Goal: Information Seeking & Learning: Learn about a topic

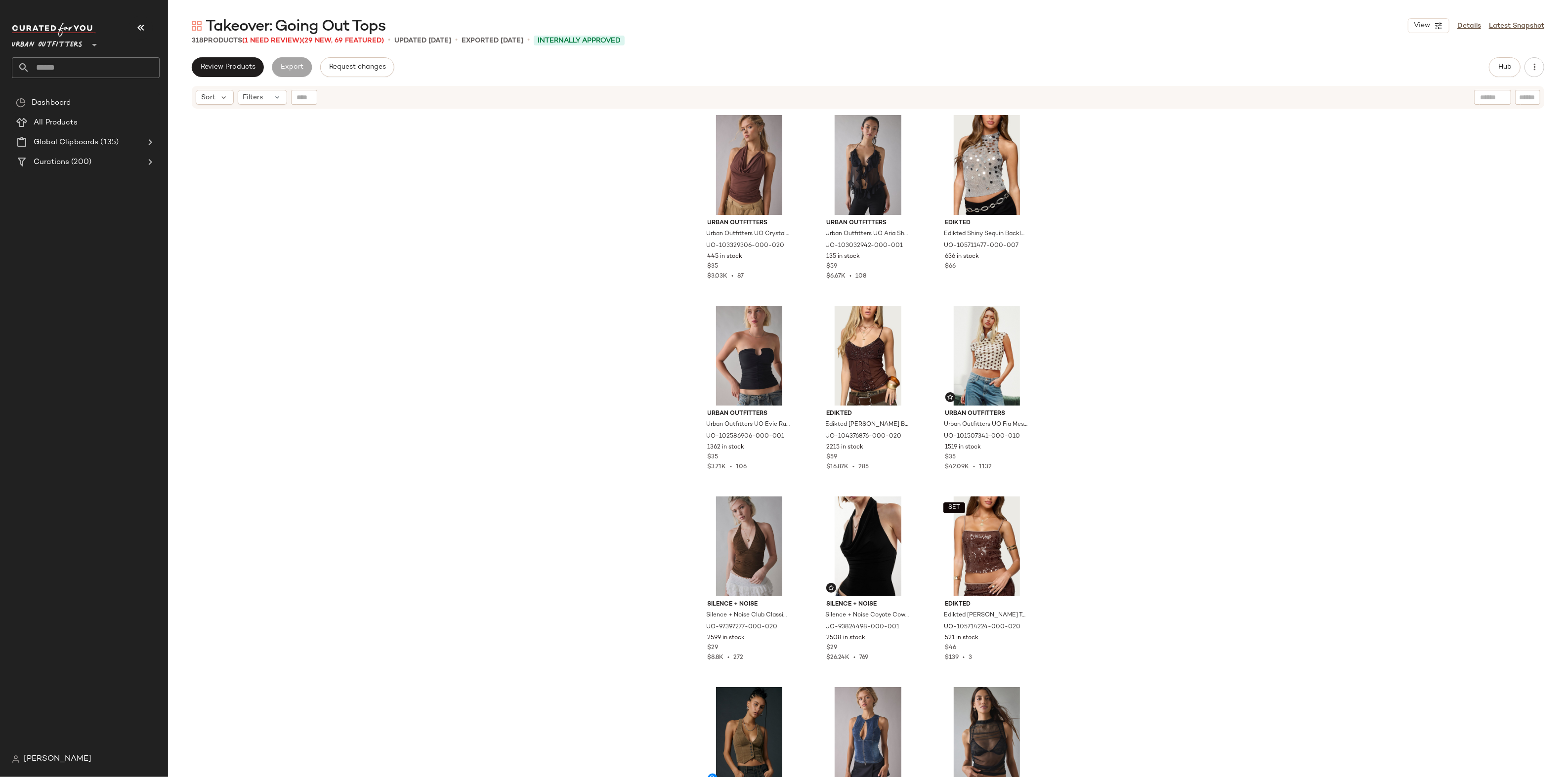
click at [349, 131] on div "Urban Outfitters Urban Outfitters UO Crystal O-Ring Plunging Cowl Neck Halter T…" at bounding box center [868, 455] width 1400 height 692
click at [236, 69] on span "Review Products" at bounding box center [228, 67] width 55 height 8
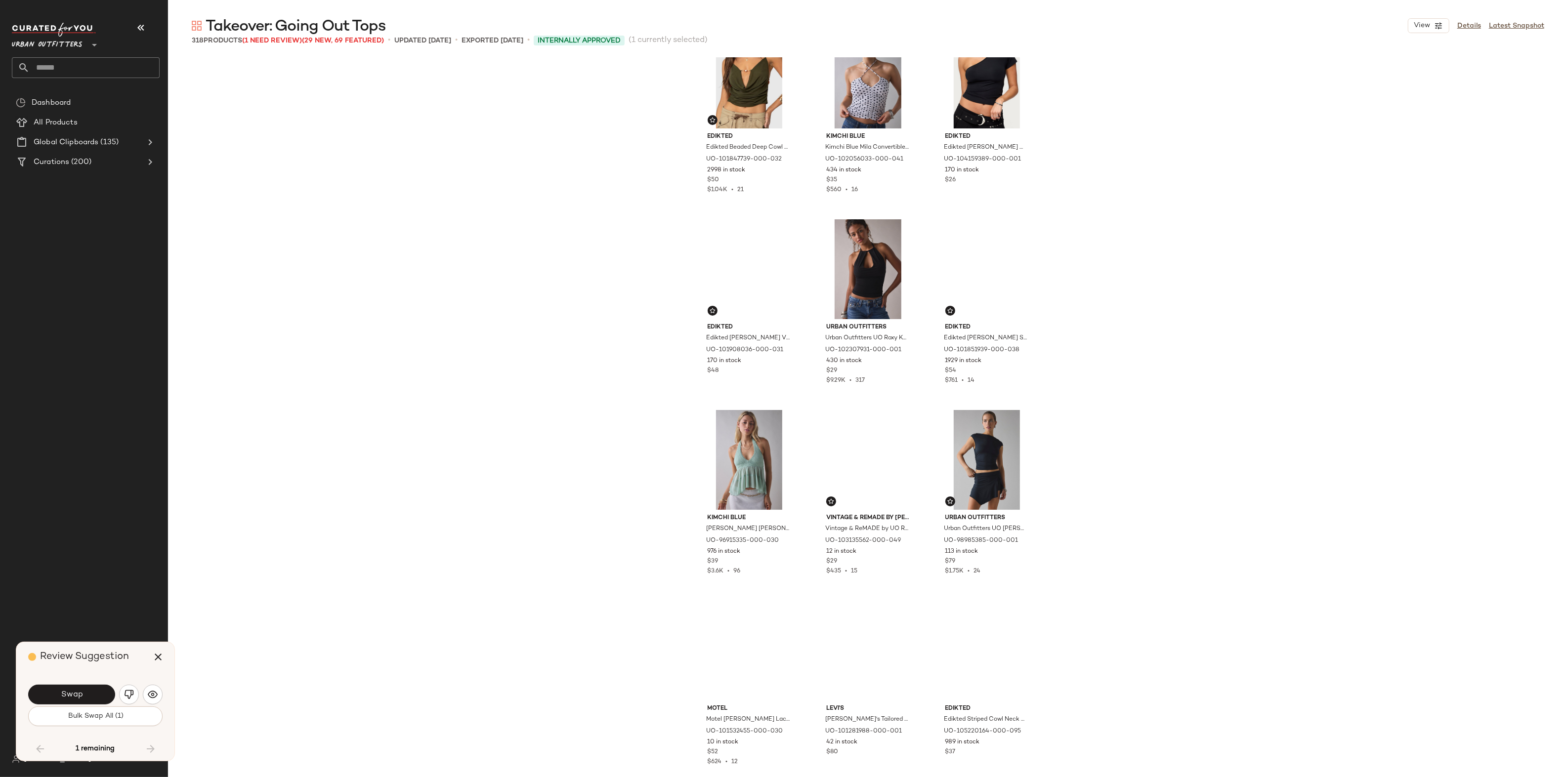
scroll to position [14082, 0]
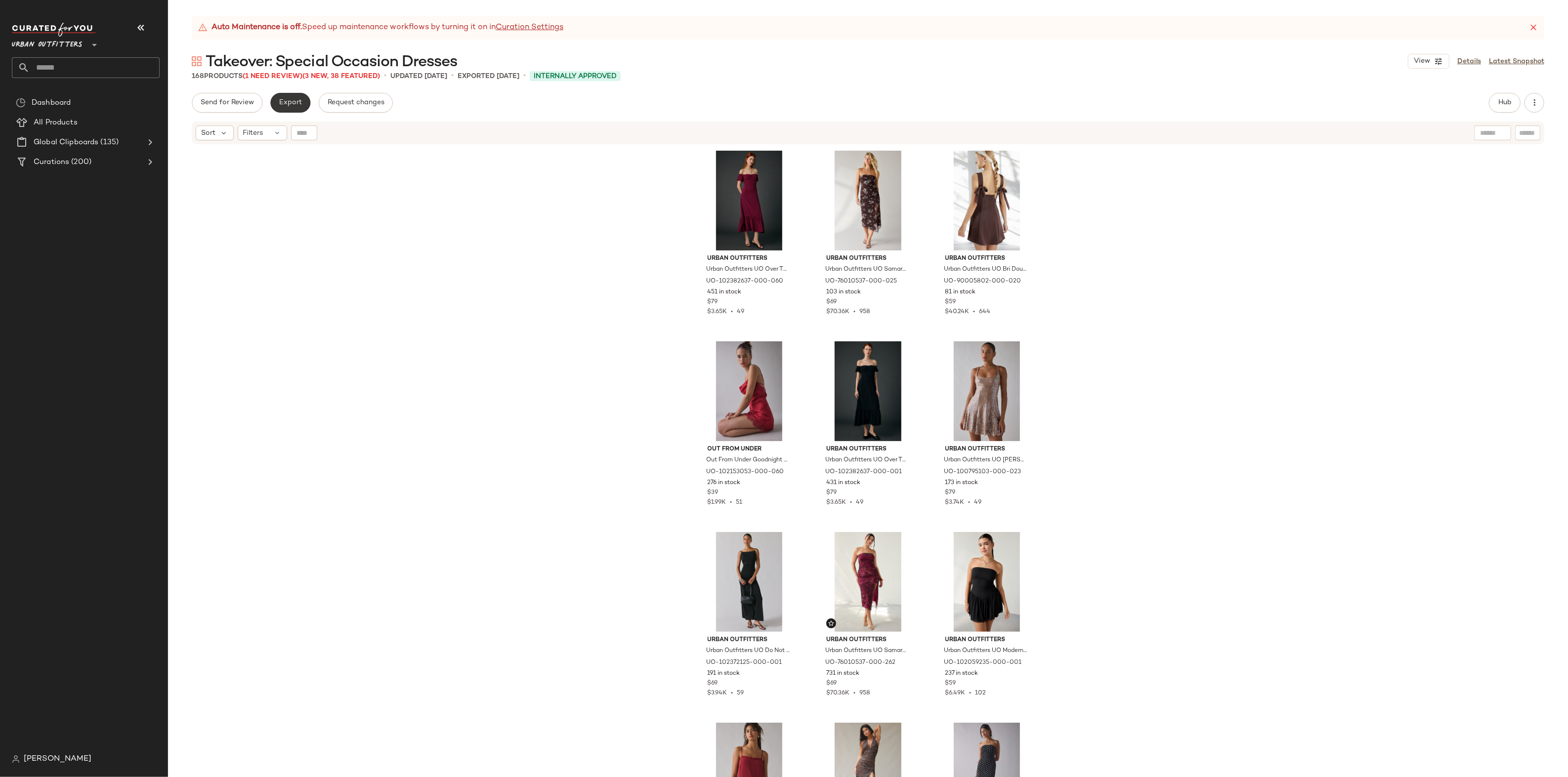
click at [305, 99] on button "Export" at bounding box center [290, 103] width 40 height 19
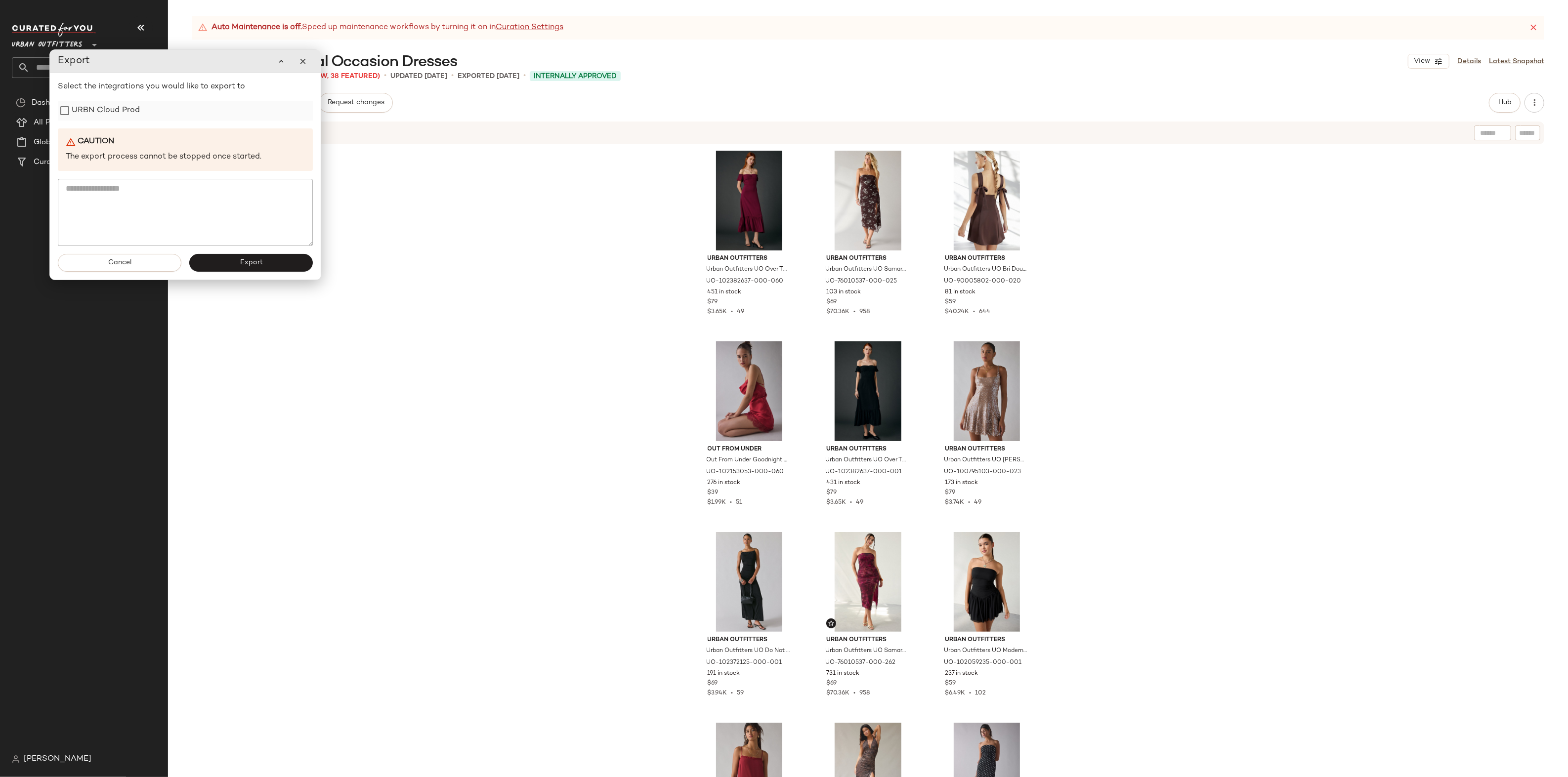
click at [216, 110] on div "URBN Cloud Prod" at bounding box center [185, 111] width 255 height 19
click at [139, 114] on div "URBN Cloud Prod" at bounding box center [185, 111] width 255 height 19
click at [258, 265] on span "Export" at bounding box center [251, 262] width 23 height 8
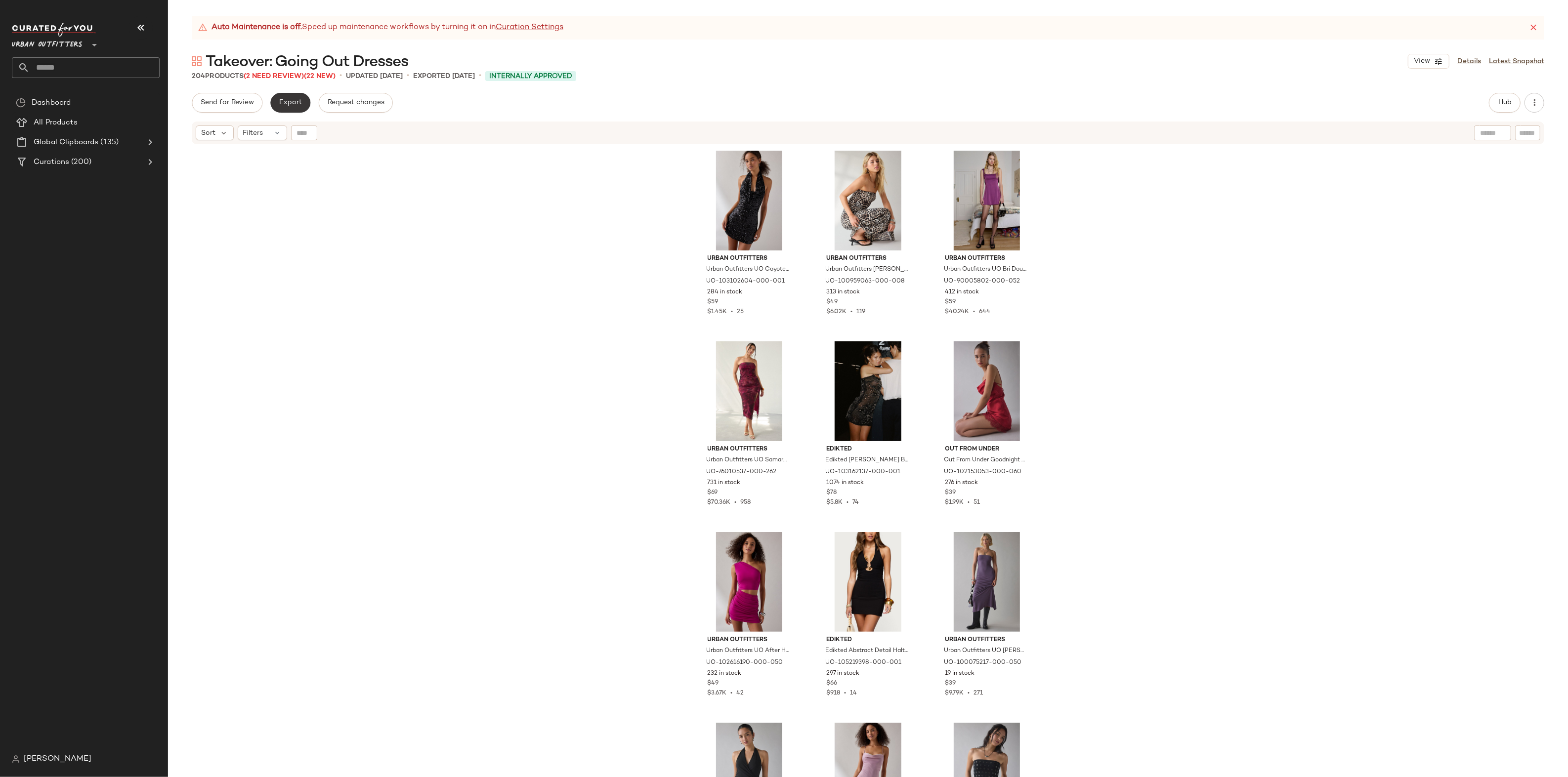
click at [286, 96] on button "Export" at bounding box center [290, 103] width 40 height 19
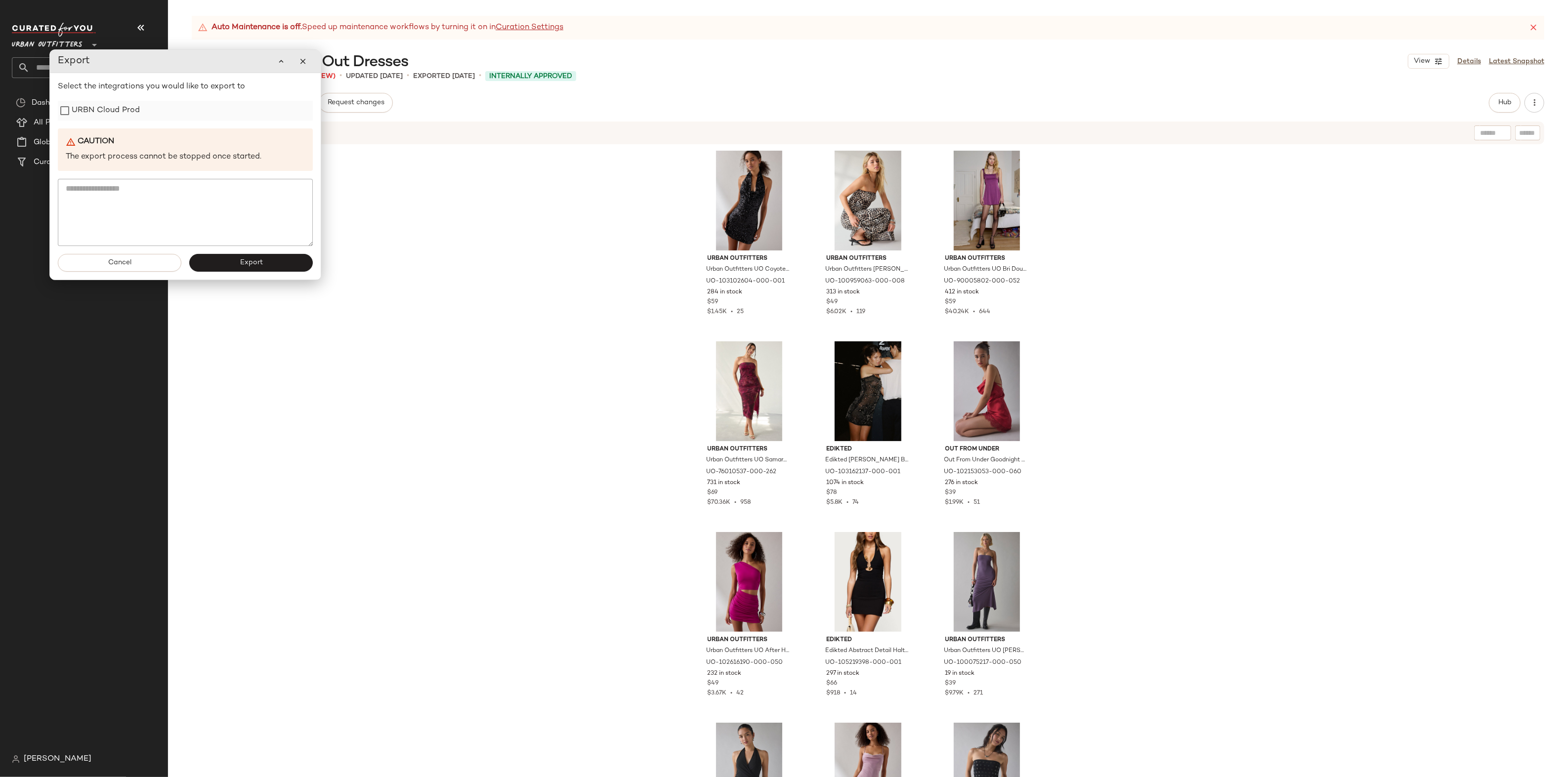
click at [170, 117] on div "URBN Cloud Prod" at bounding box center [185, 111] width 255 height 19
click at [114, 119] on label "URBN Cloud Prod" at bounding box center [106, 111] width 68 height 19
drag, startPoint x: 236, startPoint y: 263, endPoint x: 230, endPoint y: 277, distance: 15.2
click at [236, 264] on button "Export" at bounding box center [251, 262] width 124 height 18
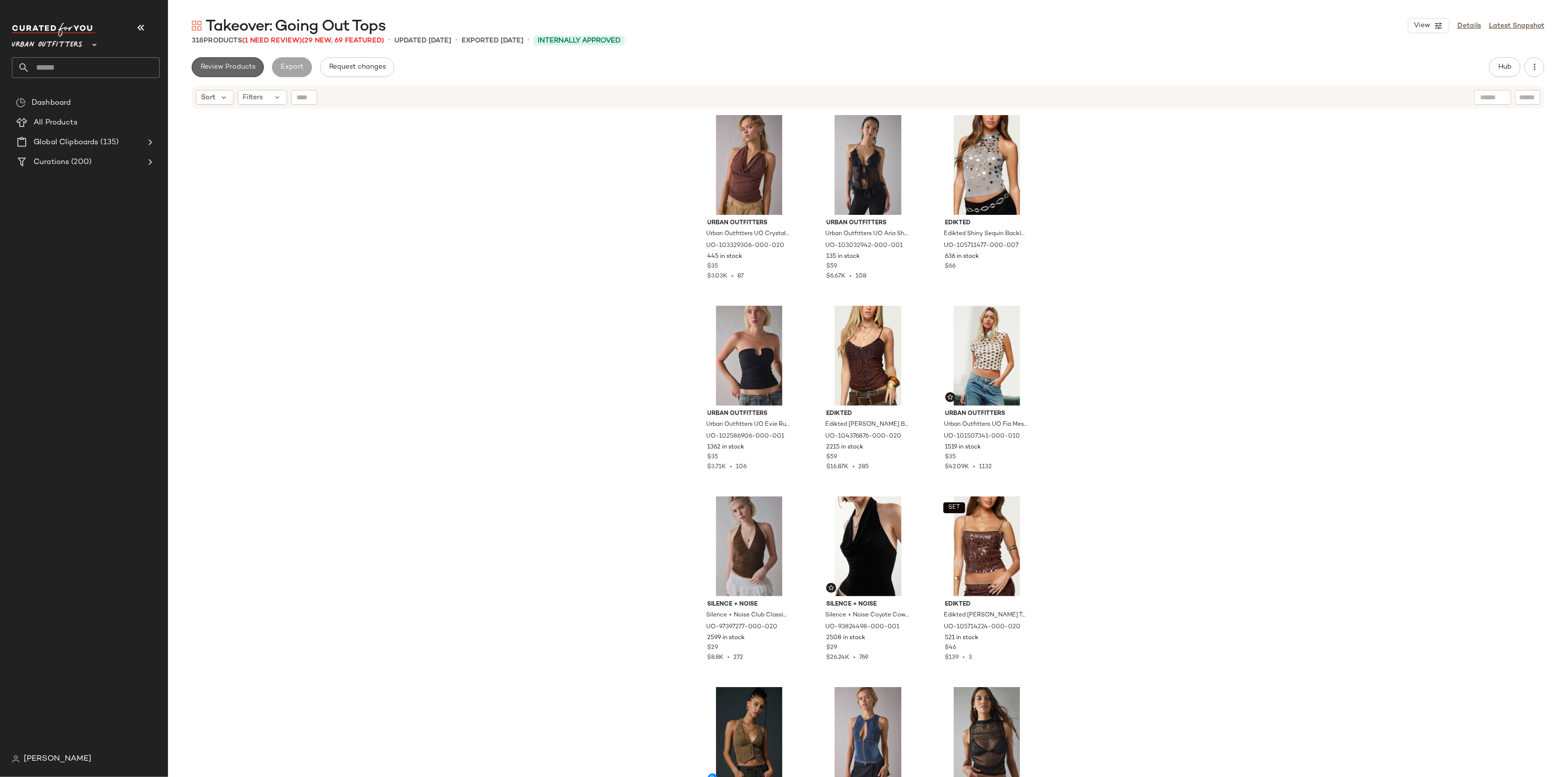
click at [237, 66] on span "Review Products" at bounding box center [228, 67] width 55 height 8
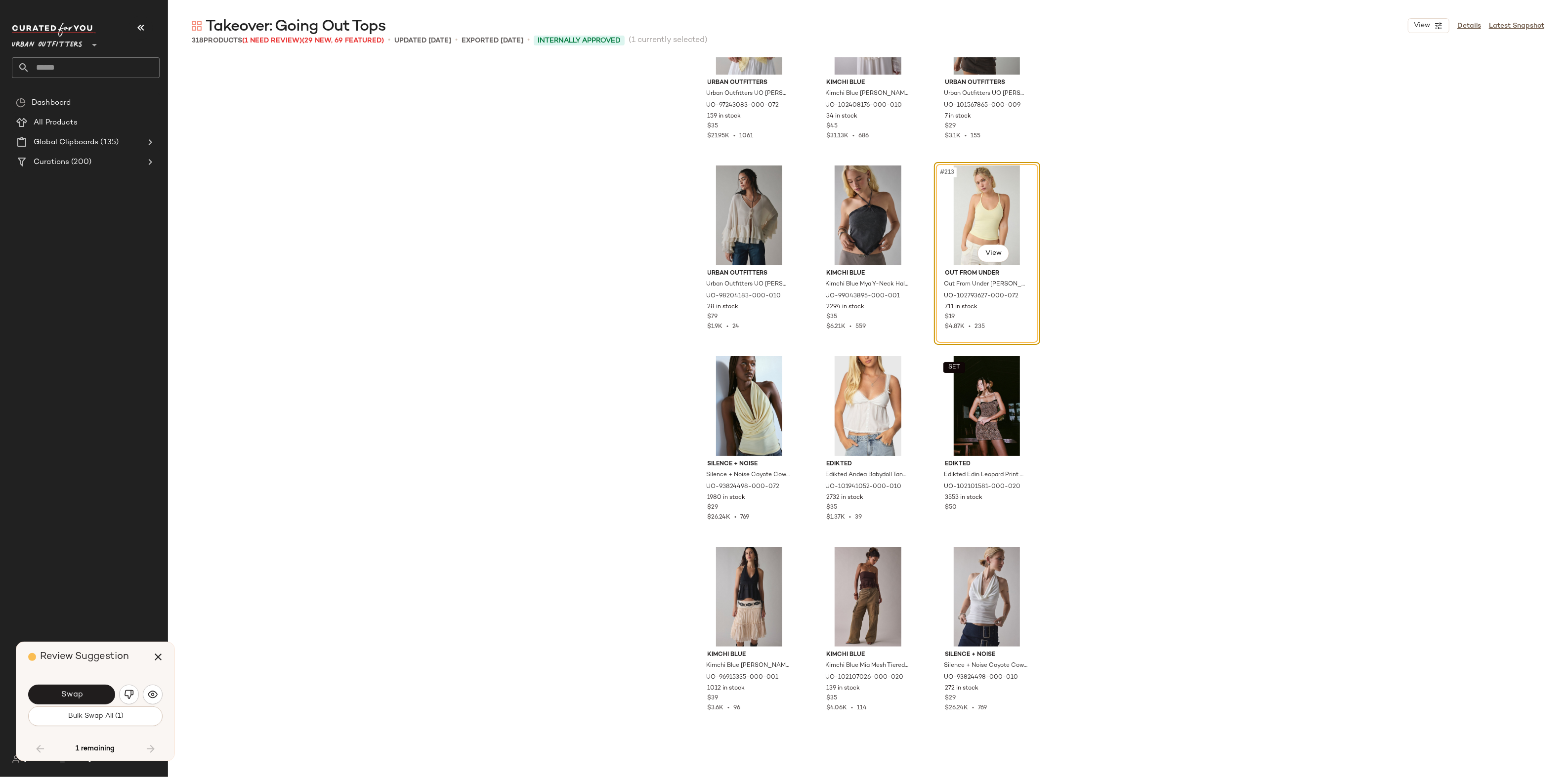
scroll to position [13253, 0]
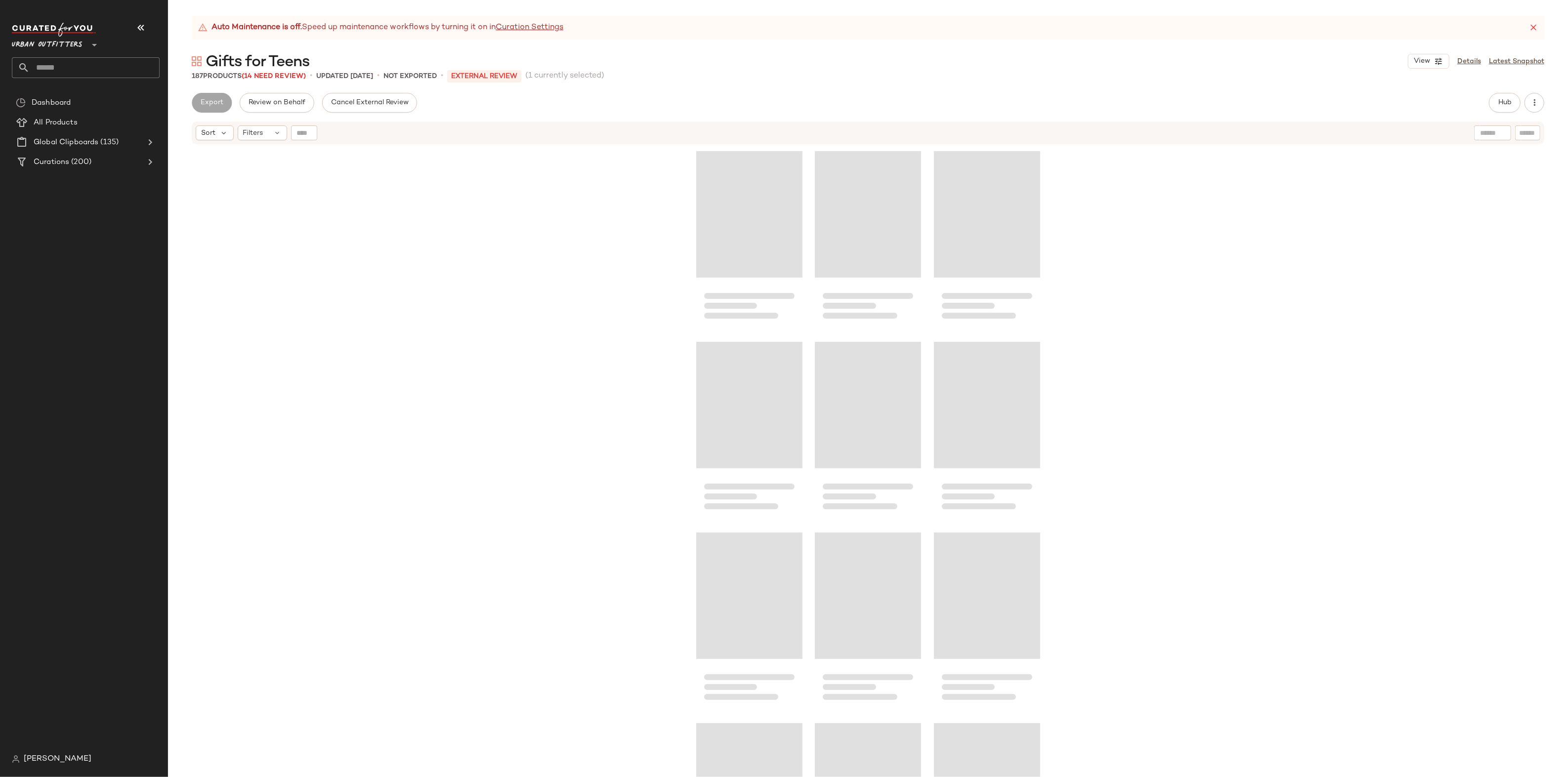
scroll to position [4004, 0]
